Goal: Task Accomplishment & Management: Check status

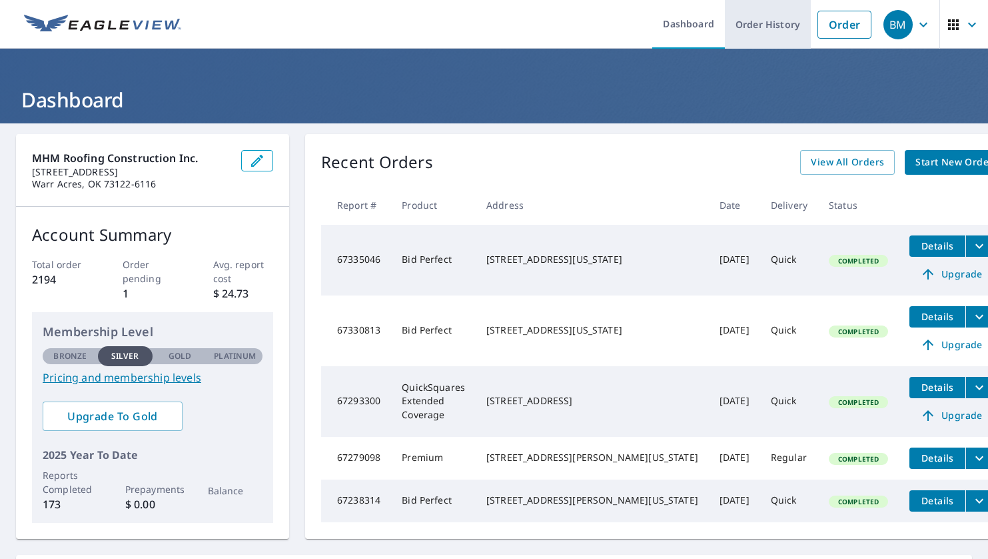
click at [754, 33] on link "Order History" at bounding box center [768, 24] width 86 height 49
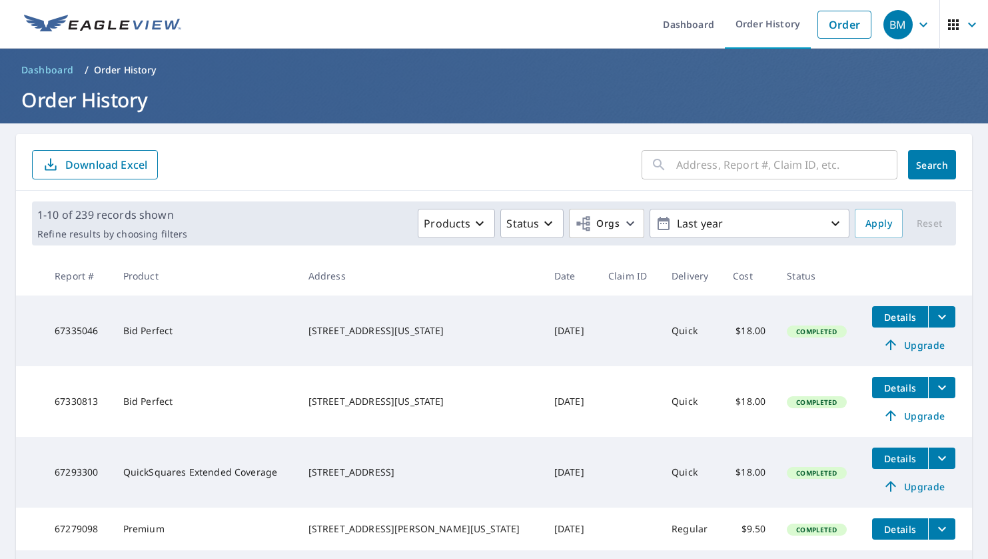
click at [734, 159] on input "text" at bounding box center [787, 164] width 221 height 37
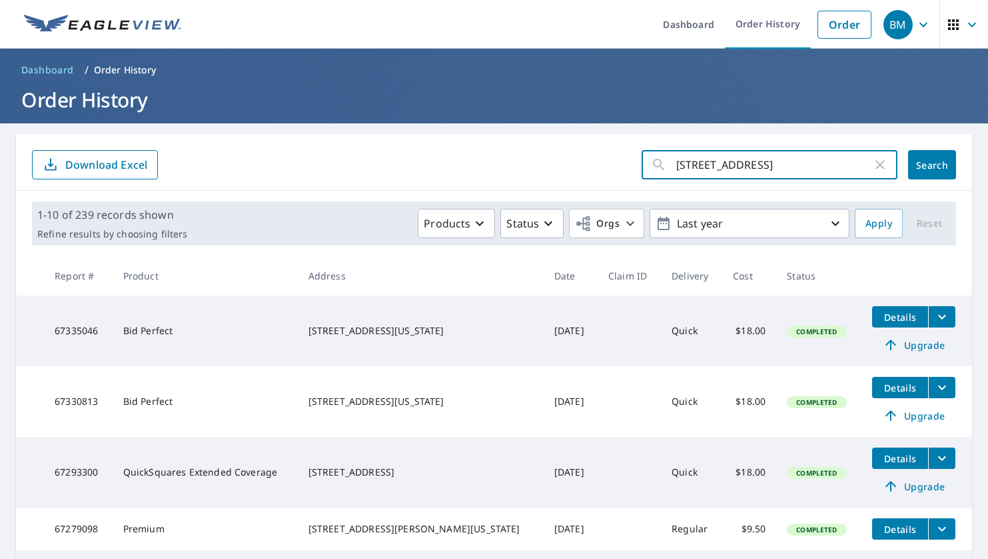
type input "[STREET_ADDRESS]"
click at [933, 167] on span "Search" at bounding box center [932, 165] width 27 height 13
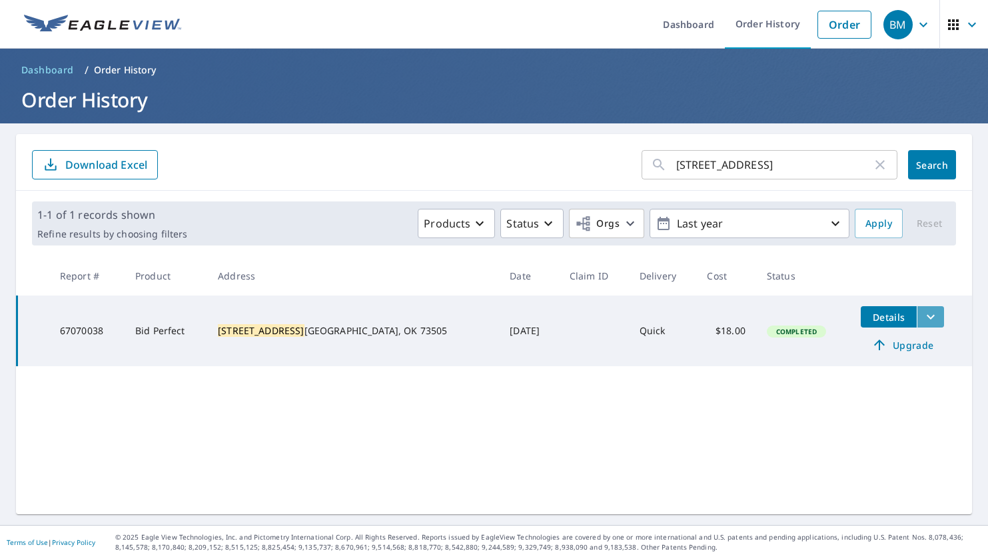
click at [923, 322] on icon "filesDropdownBtn-67070038" at bounding box center [931, 317] width 16 height 16
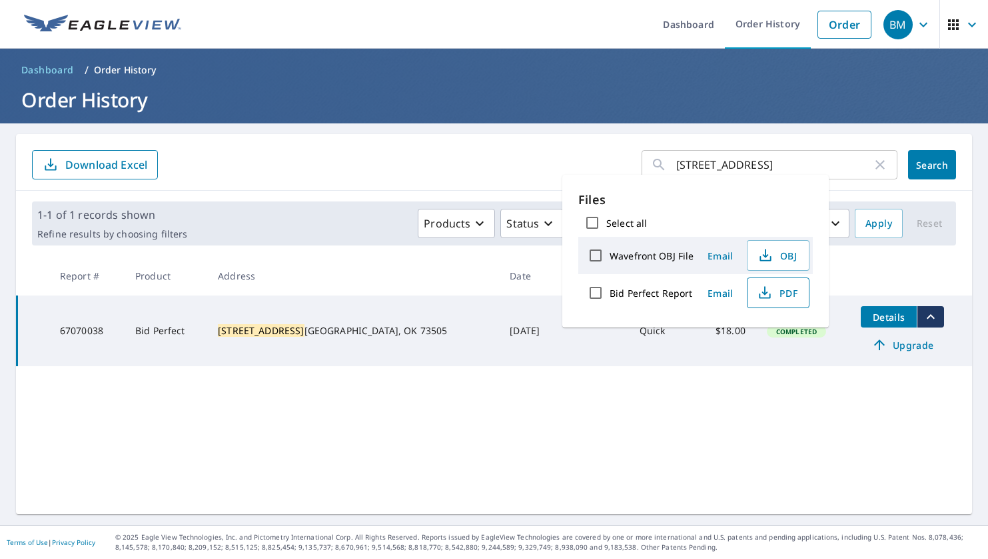
click at [777, 293] on span "PDF" at bounding box center [777, 293] width 43 height 16
click at [876, 167] on icon "button" at bounding box center [880, 164] width 9 height 9
